Goal: Share content: Share content

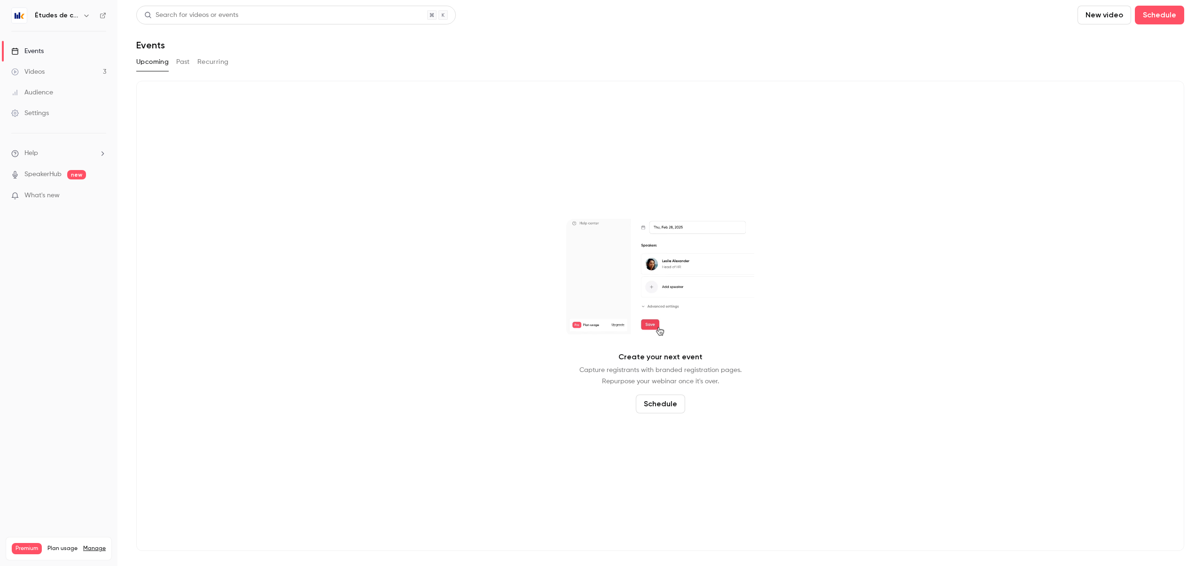
click at [53, 15] on h6 "Études de cas" at bounding box center [57, 15] width 44 height 9
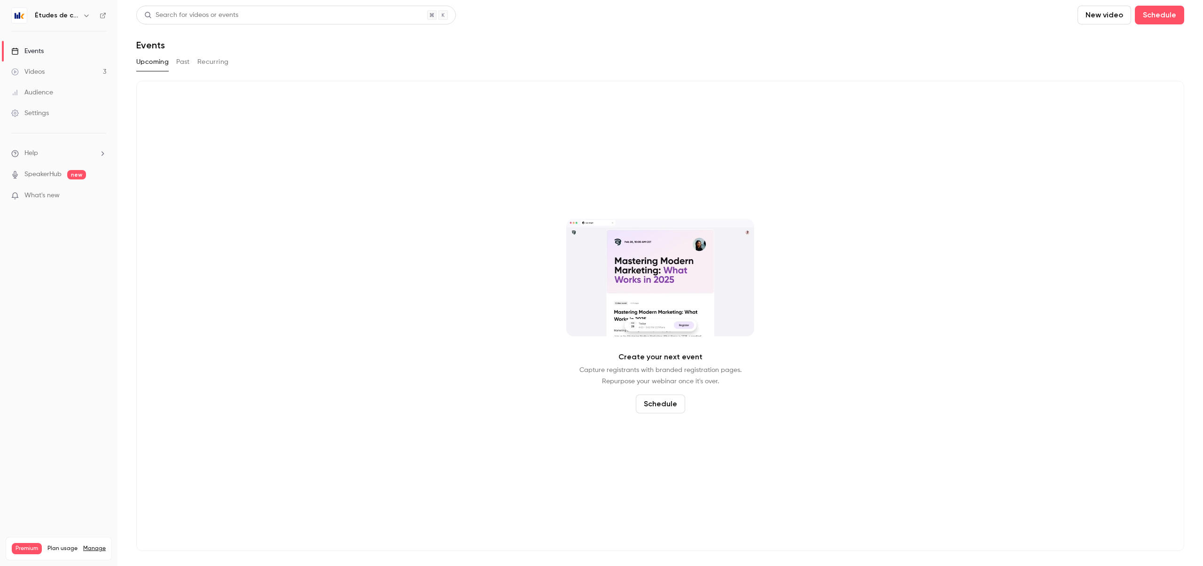
click at [85, 16] on icon "button" at bounding box center [86, 16] width 4 height 2
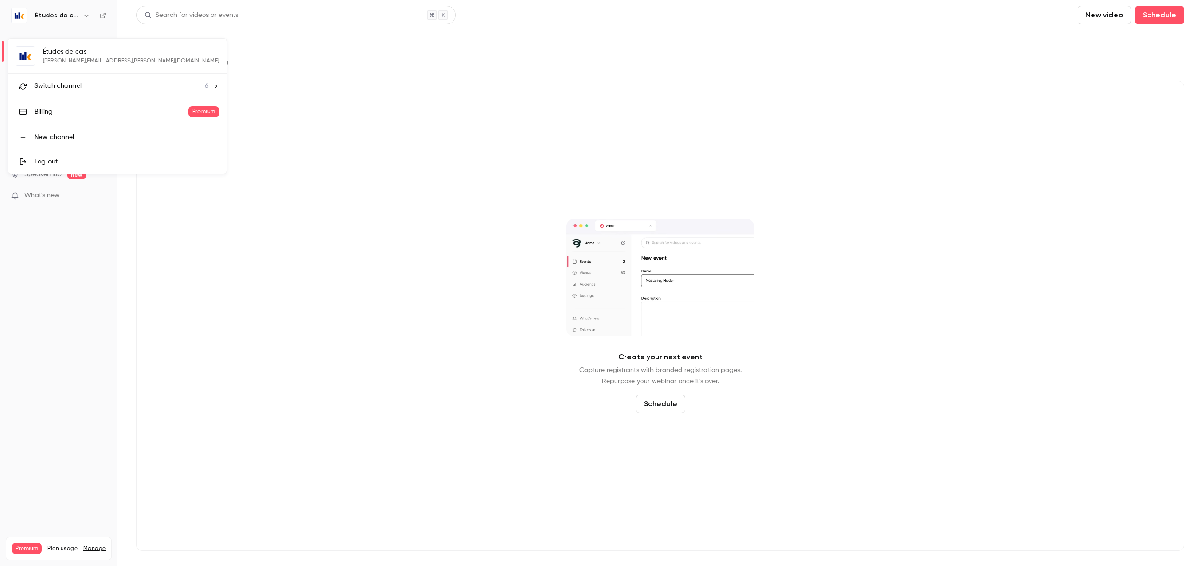
click at [85, 85] on div "Switch channel 6" at bounding box center [121, 86] width 174 height 10
click at [55, 167] on link "Kanta" at bounding box center [78, 160] width 141 height 27
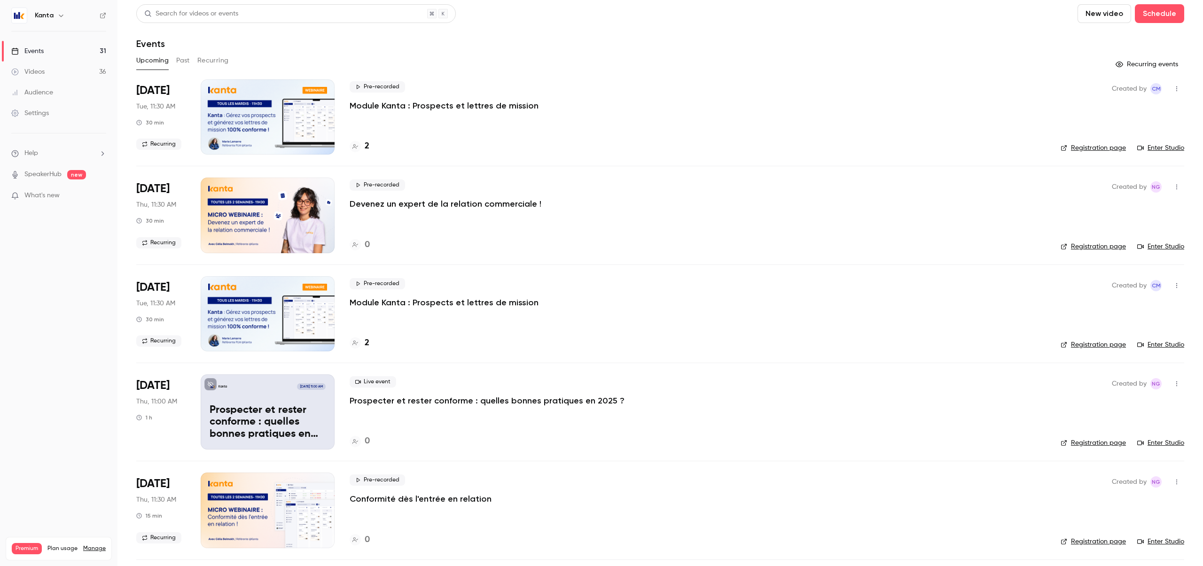
scroll to position [2, 0]
click at [179, 60] on button "Past" at bounding box center [183, 60] width 14 height 15
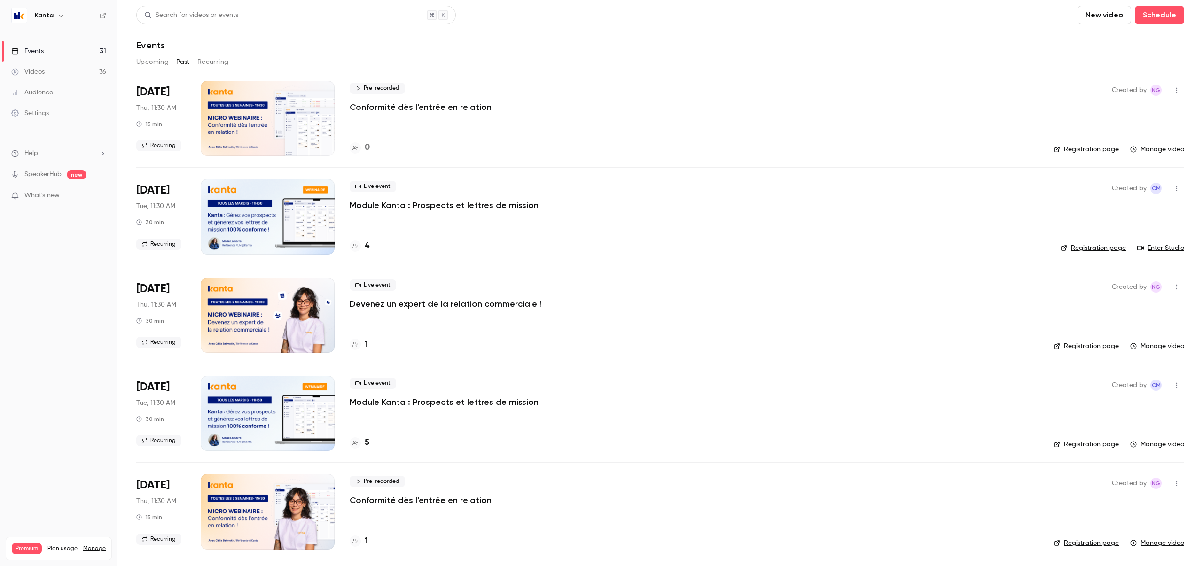
click at [261, 389] on div at bounding box center [268, 413] width 134 height 75
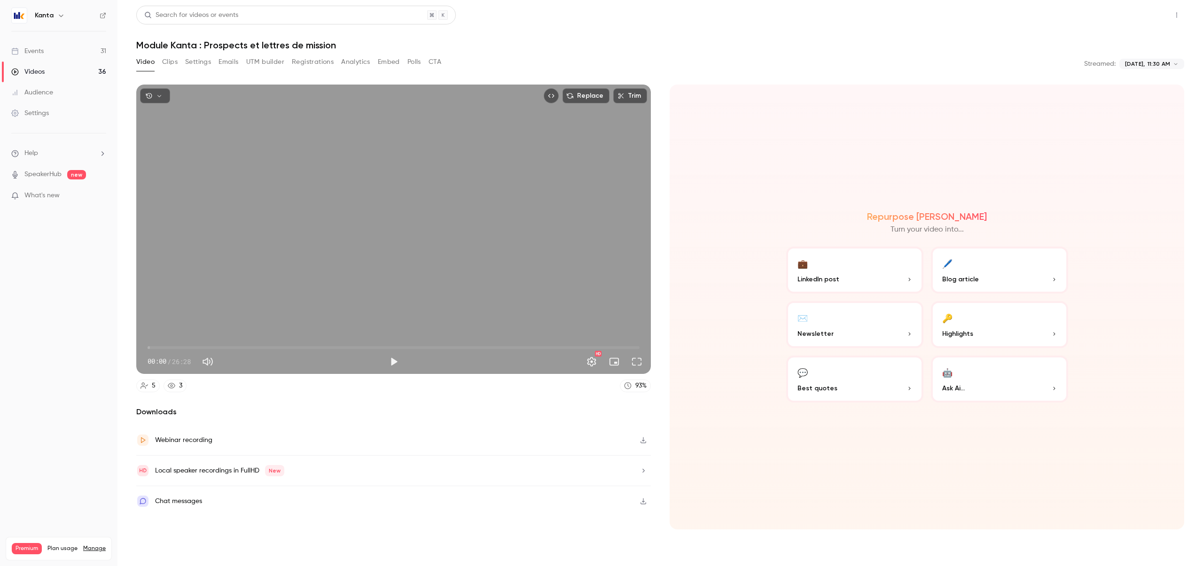
click at [1137, 8] on button "Share" at bounding box center [1142, 15] width 37 height 19
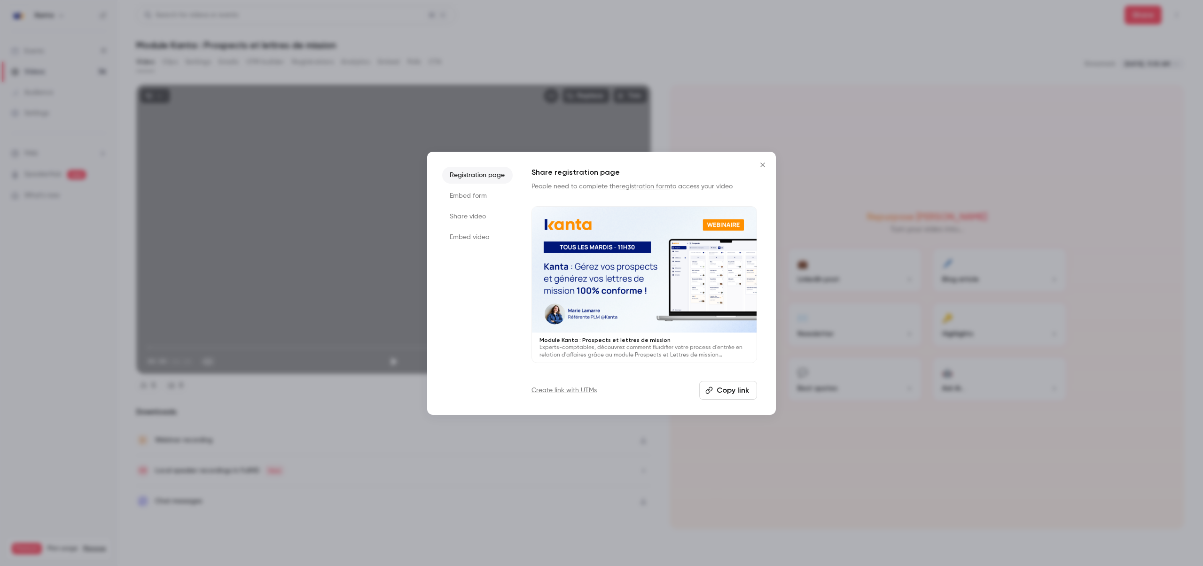
click at [475, 218] on li "Share video" at bounding box center [477, 216] width 70 height 17
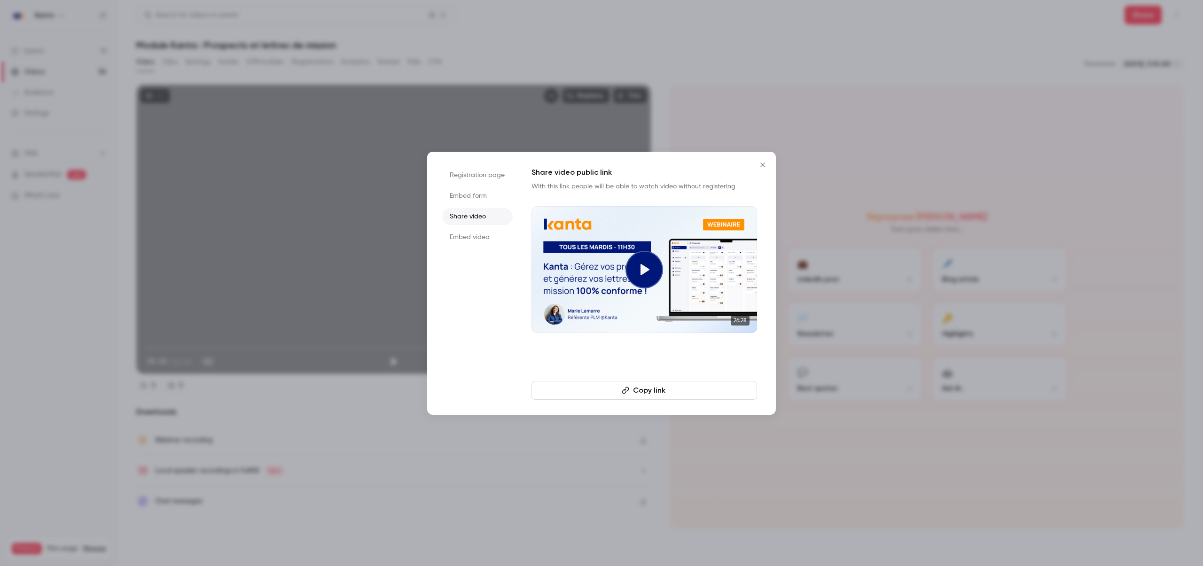
click at [651, 396] on button "Copy link" at bounding box center [644, 390] width 226 height 19
